Goal: Transaction & Acquisition: Book appointment/travel/reservation

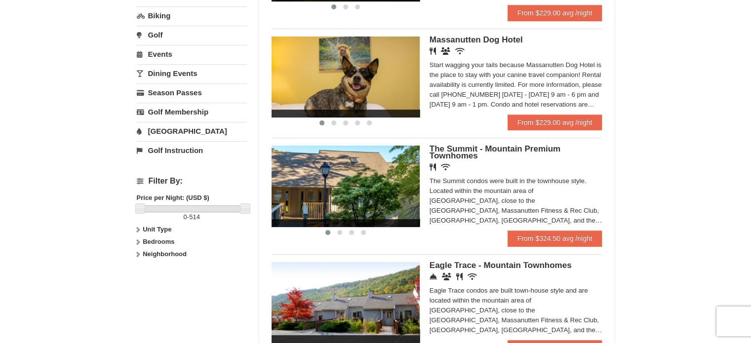
scroll to position [296, 0]
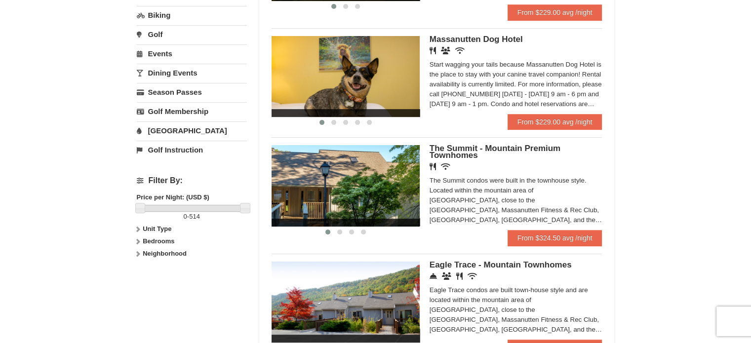
click at [138, 227] on icon at bounding box center [137, 229] width 7 height 7
click at [138, 259] on icon at bounding box center [137, 261] width 7 height 7
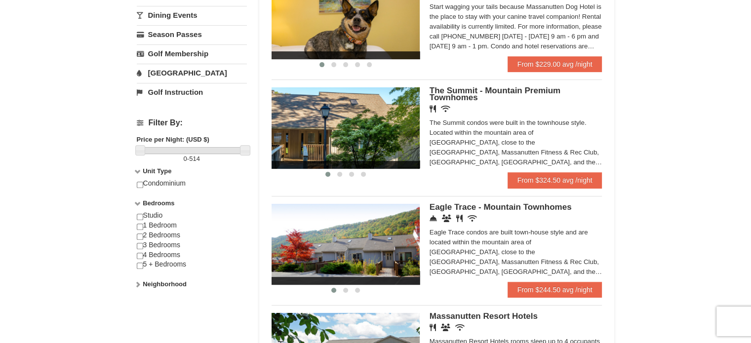
scroll to position [395, 0]
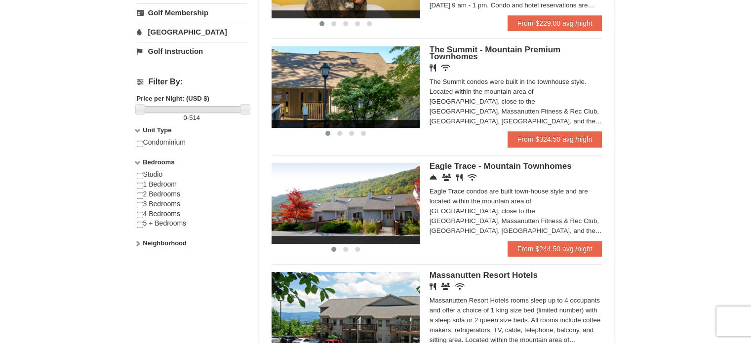
click at [135, 240] on icon at bounding box center [137, 243] width 7 height 7
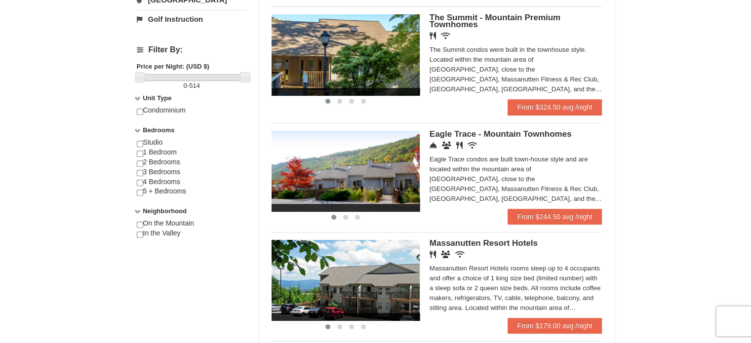
scroll to position [444, 0]
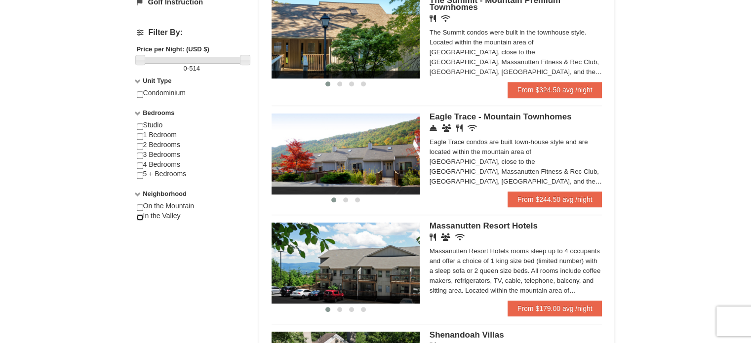
click at [140, 218] on input "checkbox" at bounding box center [140, 217] width 6 height 6
checkbox input "true"
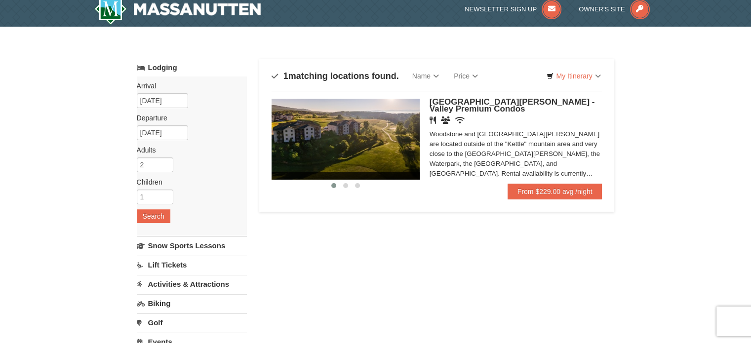
scroll to position [0, 0]
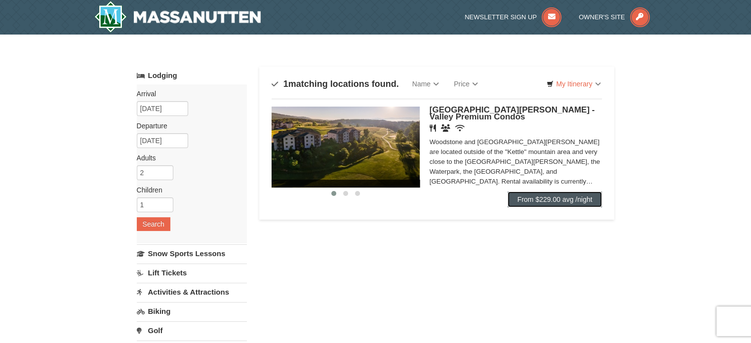
click at [540, 204] on link "From $229.00 avg /night" at bounding box center [554, 200] width 95 height 16
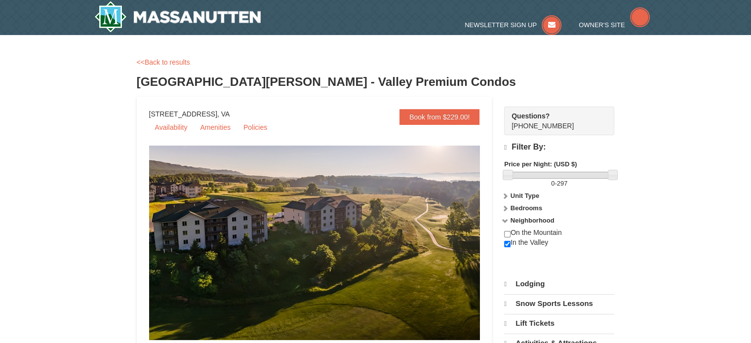
select select "9"
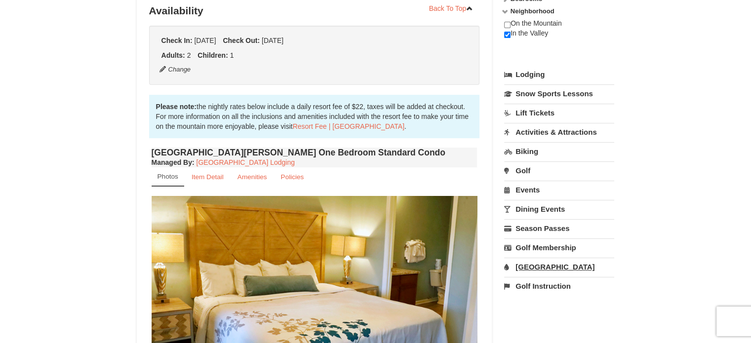
scroll to position [207, 0]
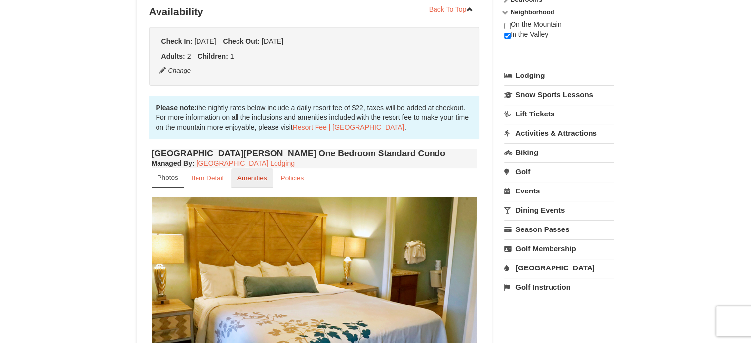
click at [255, 179] on small "Amenities" at bounding box center [252, 177] width 30 height 7
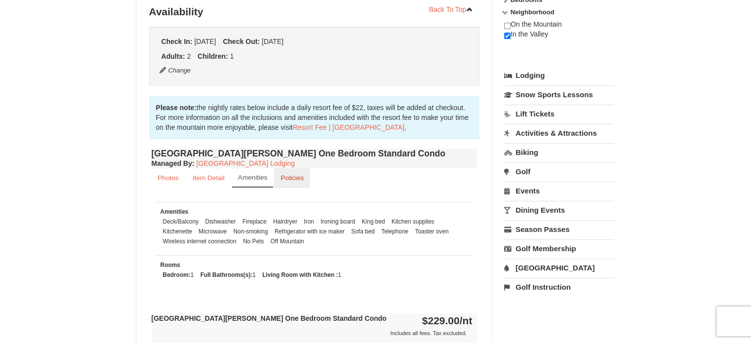
click at [282, 178] on small "Policies" at bounding box center [291, 177] width 23 height 7
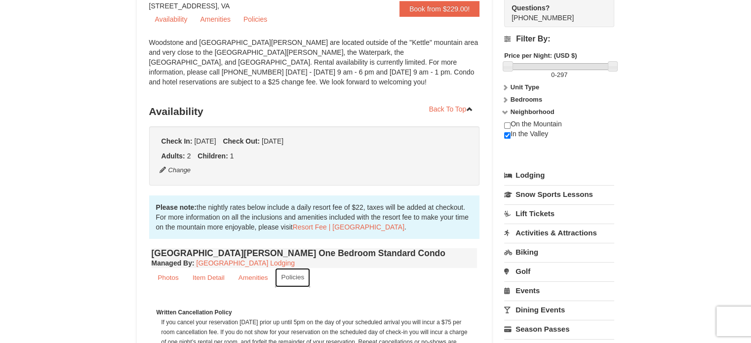
scroll to position [59, 0]
